Goal: Task Accomplishment & Management: Manage account settings

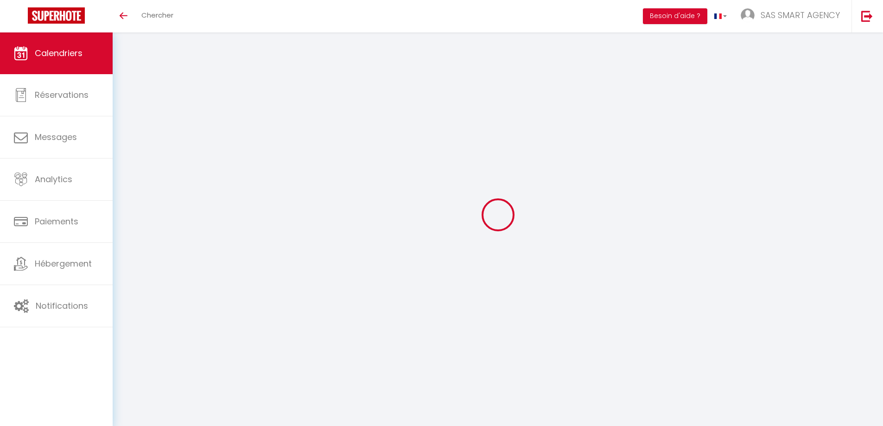
select select
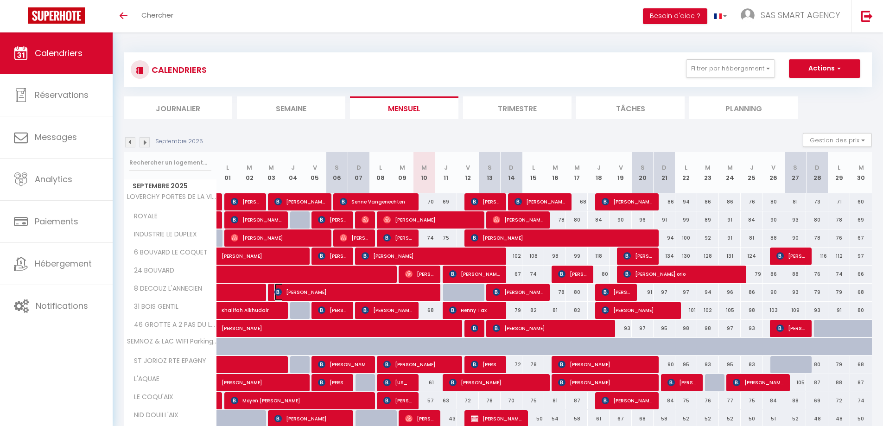
click at [278, 293] on img at bounding box center [277, 291] width 7 height 7
select select "OK"
select select "KO"
select select "0"
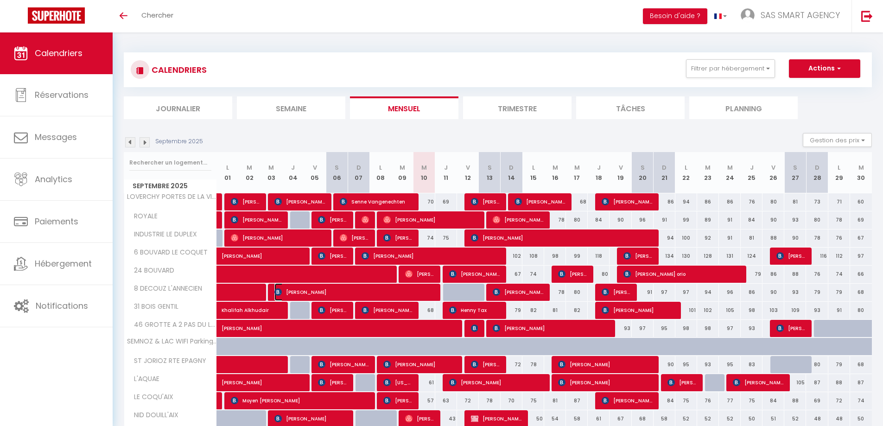
select select "1"
select select
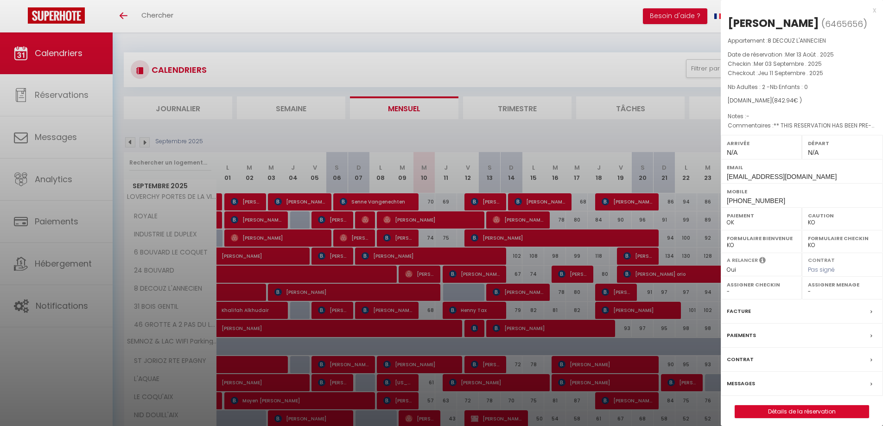
click at [750, 388] on label "Messages" at bounding box center [741, 384] width 28 height 10
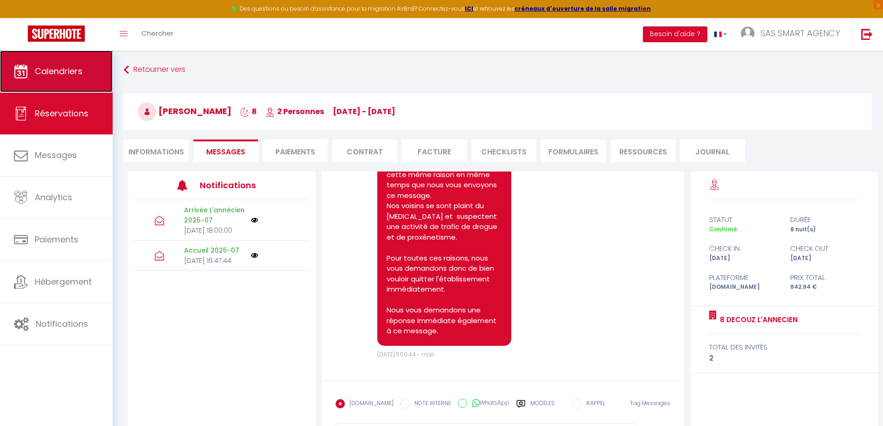
click at [70, 69] on span "Calendriers" at bounding box center [59, 71] width 48 height 12
